Goal: Find specific page/section

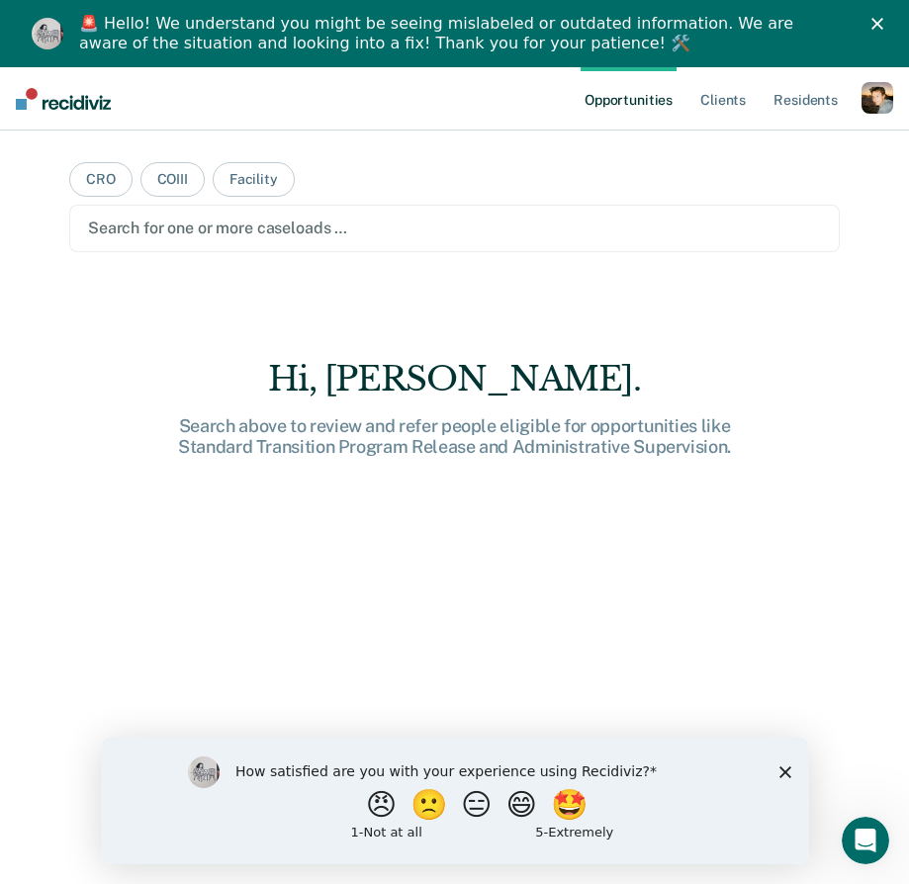
click at [416, 636] on div "Hi, Joe. Search above to review and refer people eligible for opportunities lik…" at bounding box center [454, 690] width 771 height 663
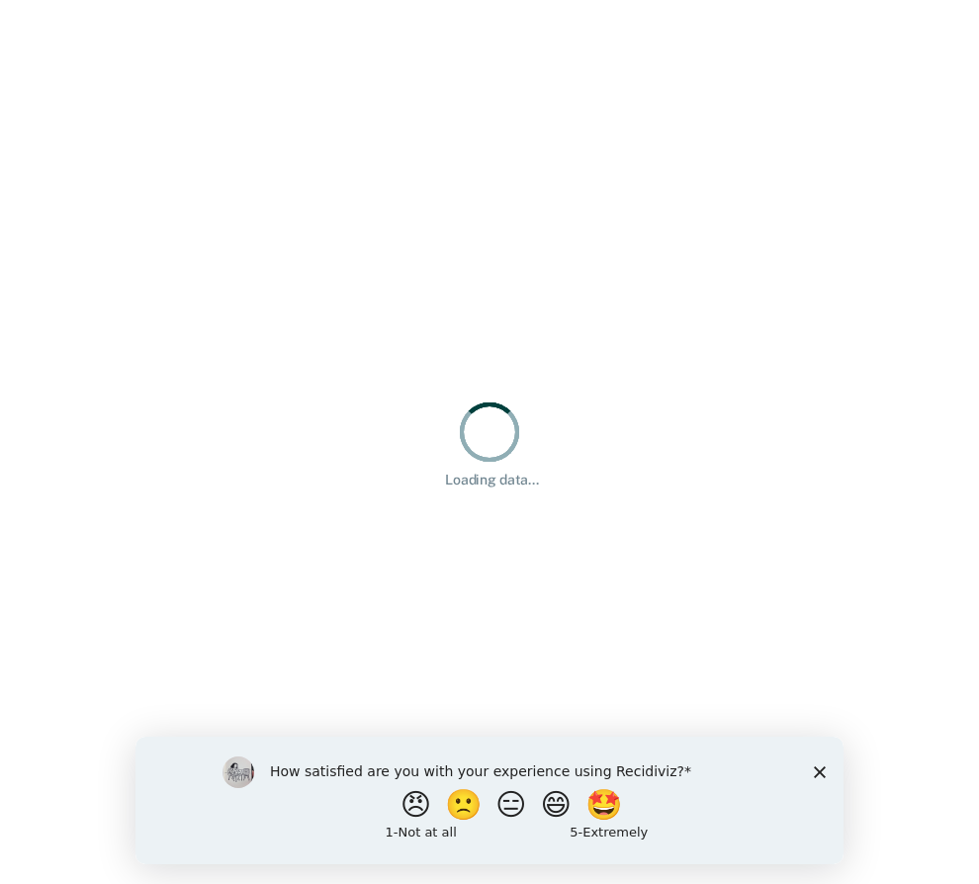
click at [814, 774] on icon "Close survey" at bounding box center [820, 772] width 12 height 12
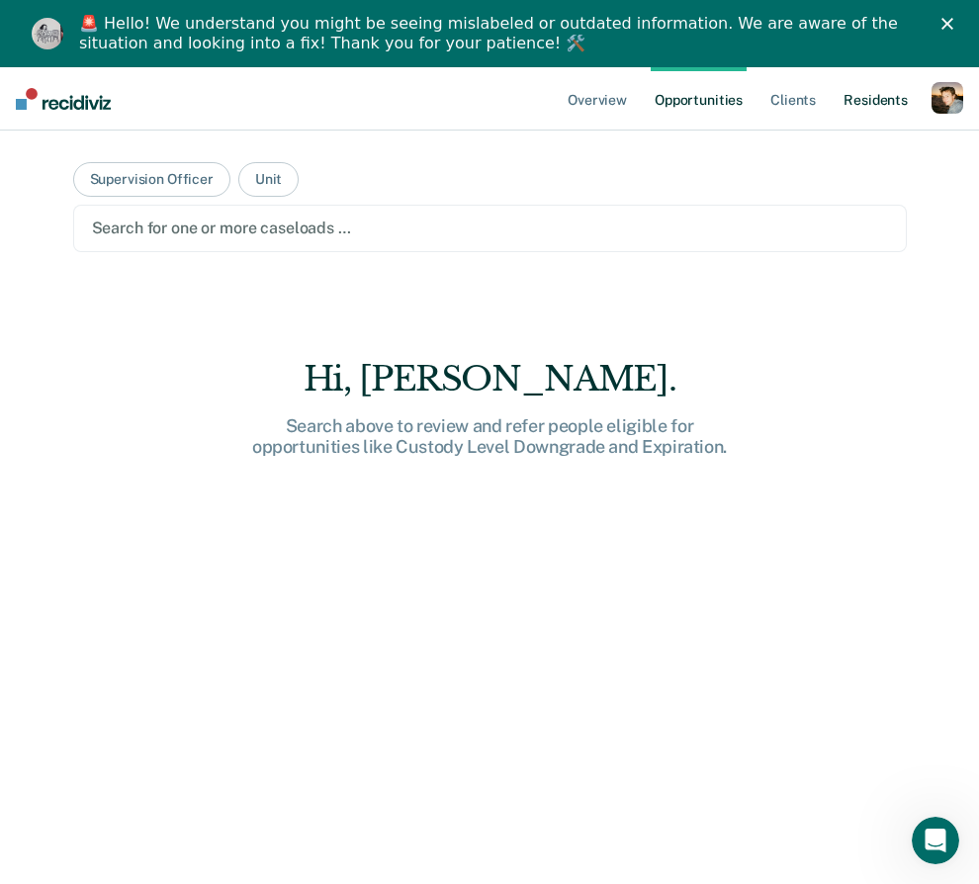
click at [848, 94] on link "Resident s" at bounding box center [876, 98] width 72 height 63
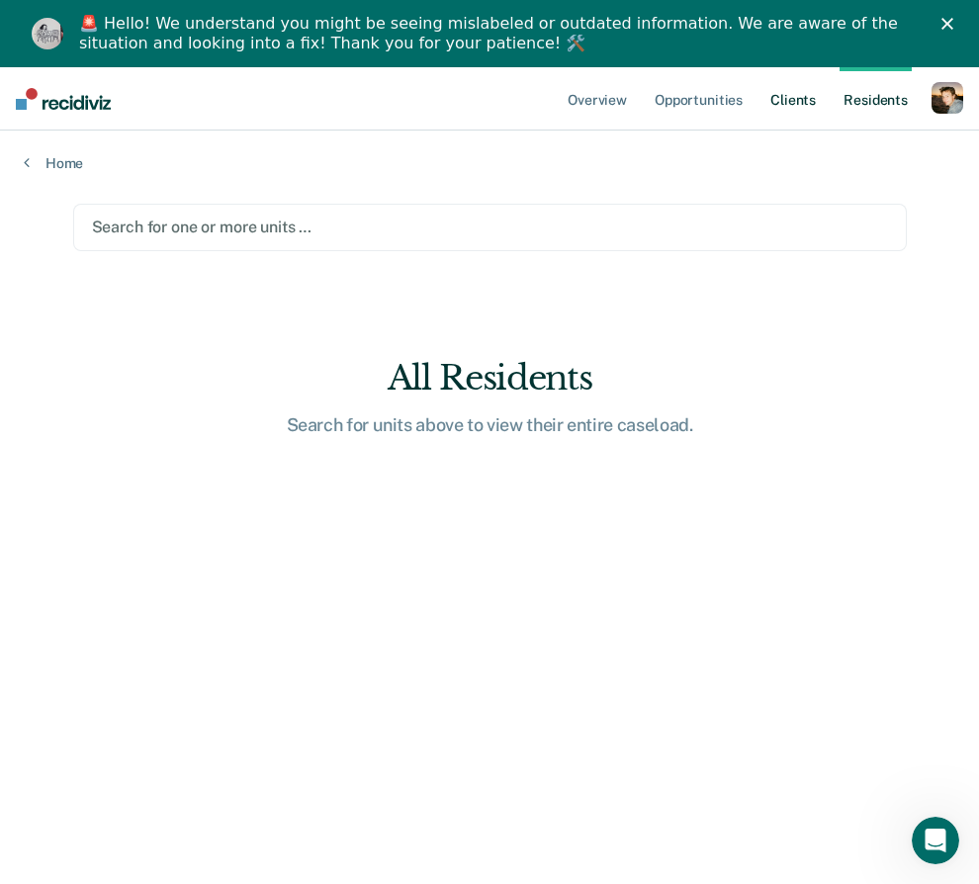
click at [778, 101] on link "Client s" at bounding box center [793, 98] width 53 height 63
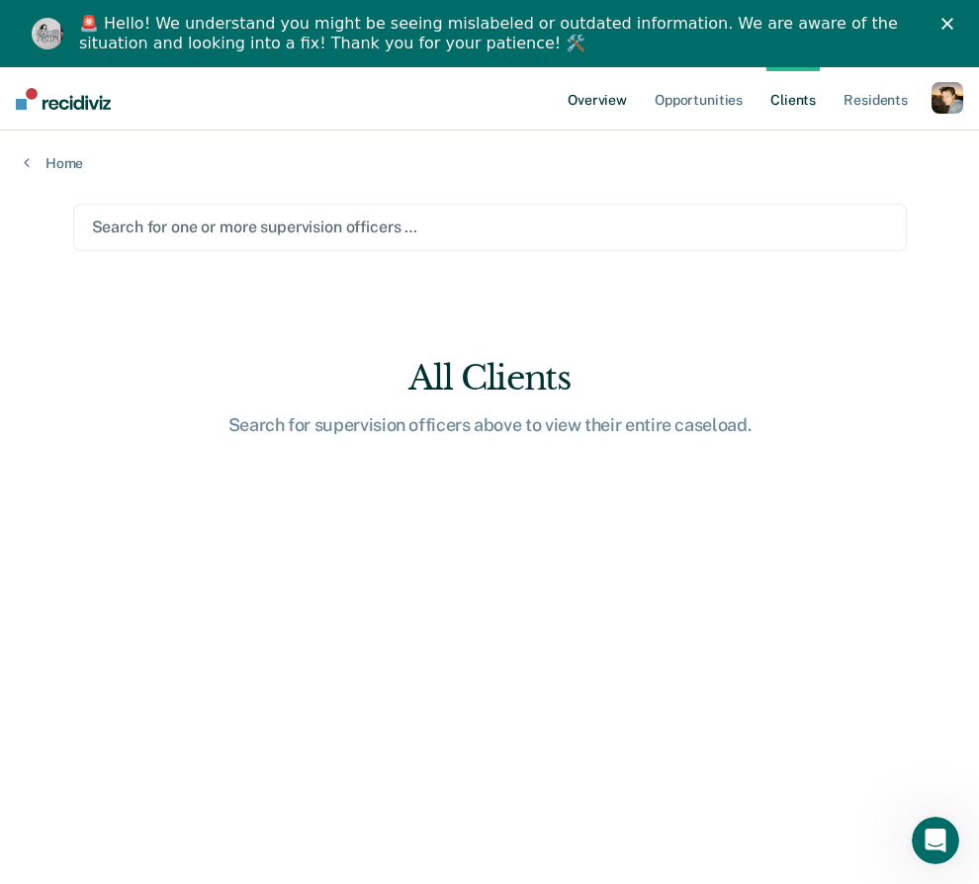
click at [609, 100] on link "Overview" at bounding box center [597, 98] width 67 height 63
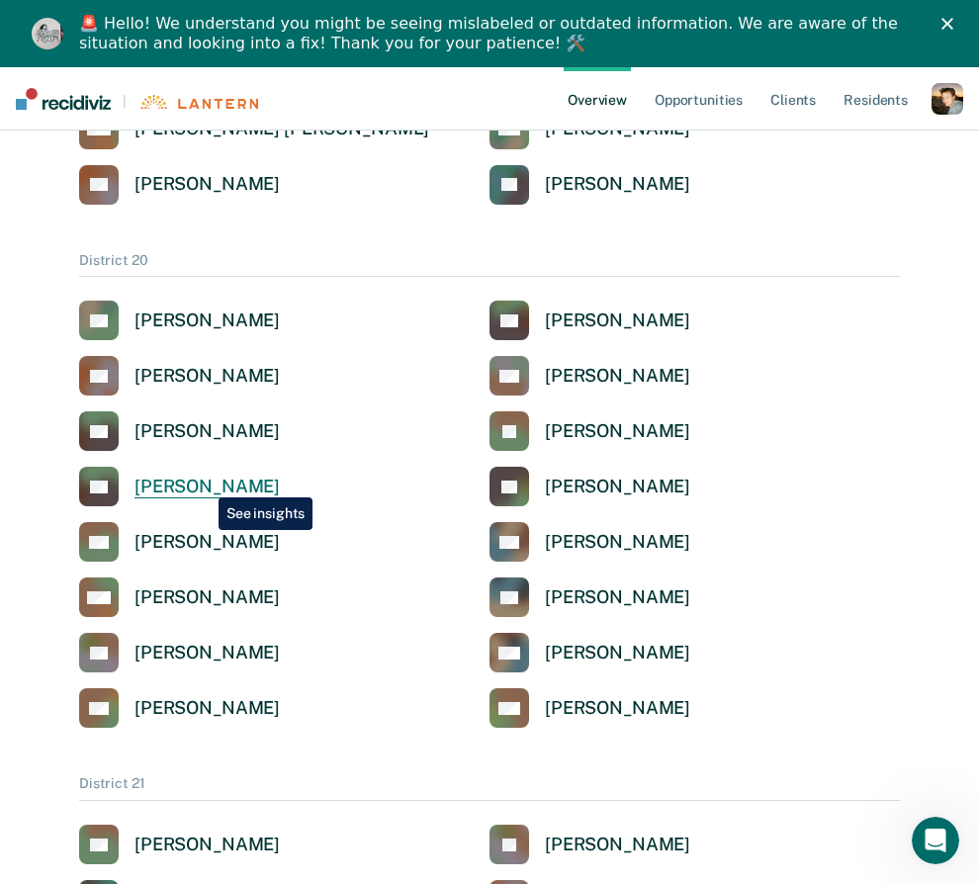
click at [204, 483] on div "[PERSON_NAME]" at bounding box center [207, 487] width 145 height 23
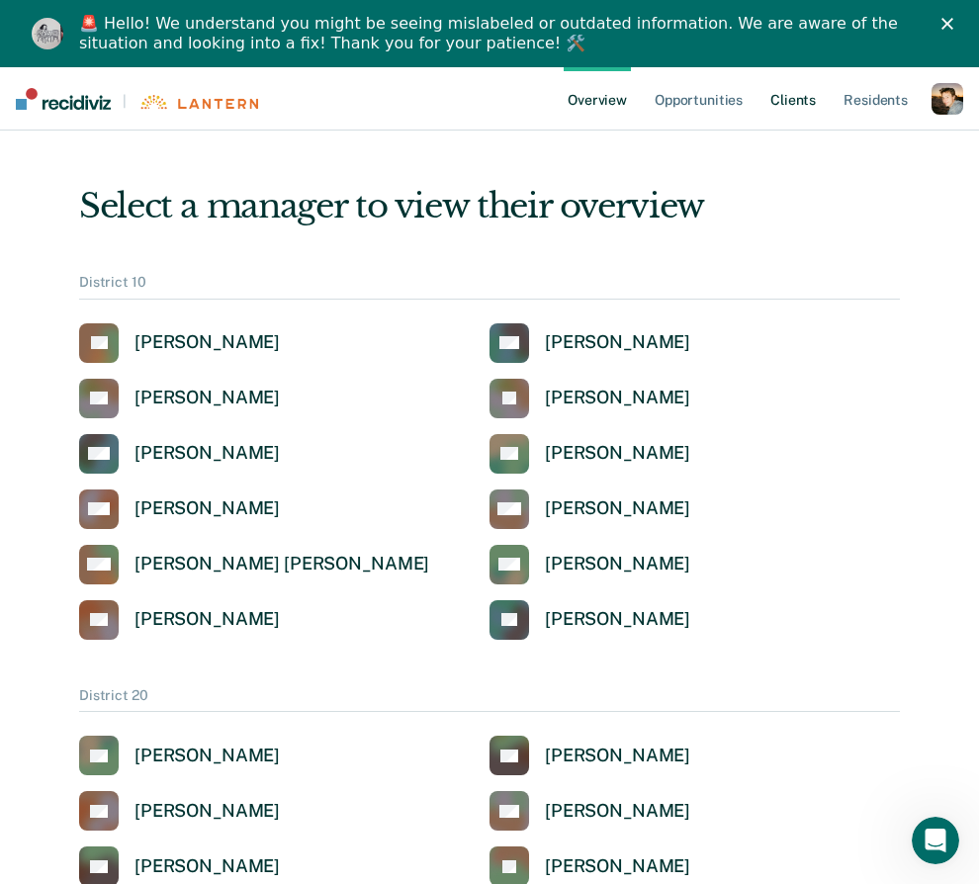
click at [790, 116] on link "Client s" at bounding box center [793, 98] width 53 height 63
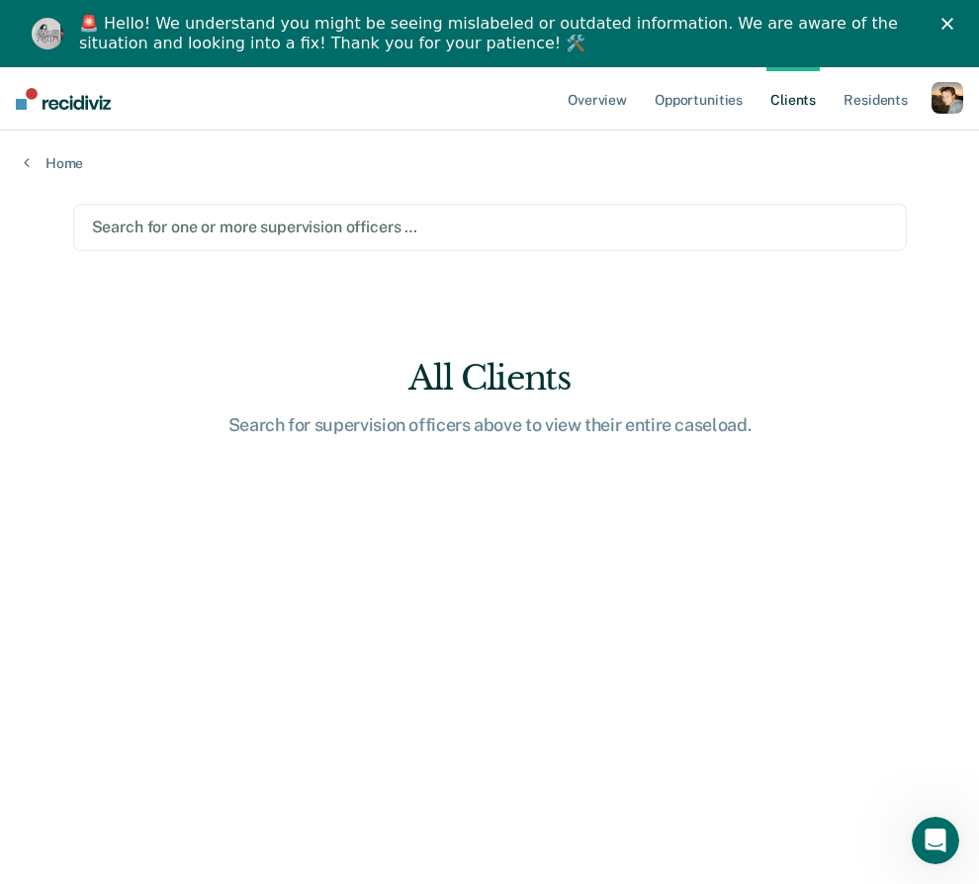
click at [336, 208] on div "Search for one or more supervision officers …" at bounding box center [490, 227] width 834 height 47
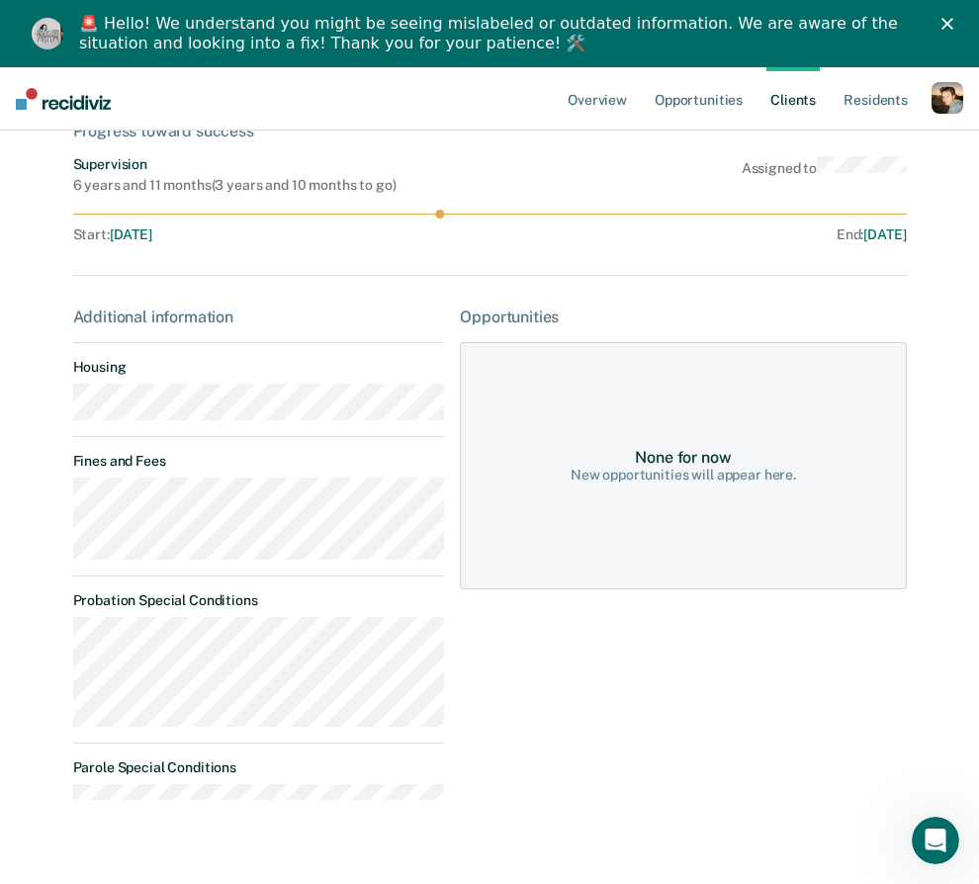
scroll to position [208, 0]
